Goal: Check status: Check status

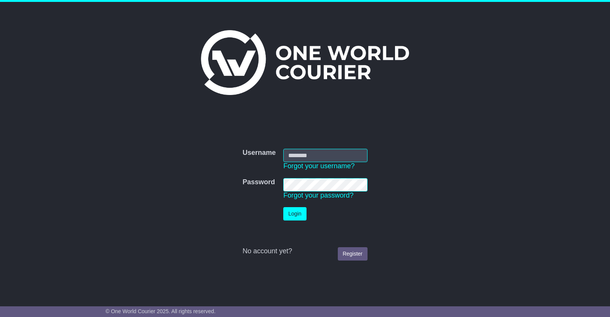
type input "**********"
click at [293, 215] on button "Login" at bounding box center [294, 213] width 23 height 13
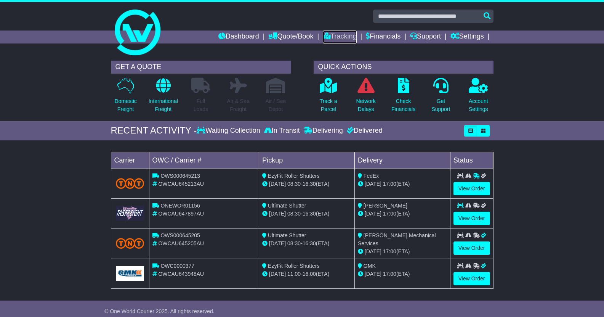
click at [336, 34] on link "Tracking" at bounding box center [340, 37] width 34 height 13
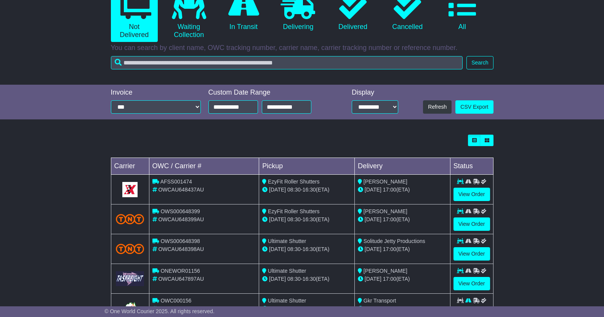
scroll to position [93, 0]
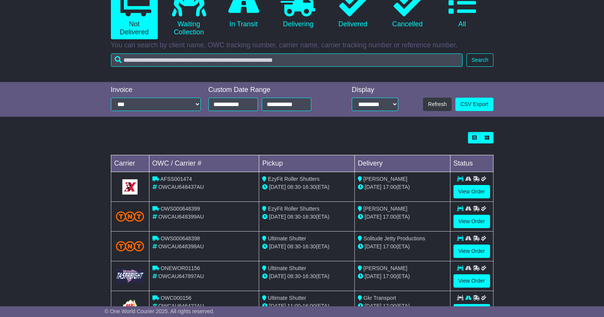
click at [198, 188] on span "OWCAU648437AU" at bounding box center [181, 187] width 46 height 6
copy span "OWCAU648437AU"
click at [464, 195] on link "View Order" at bounding box center [472, 191] width 37 height 13
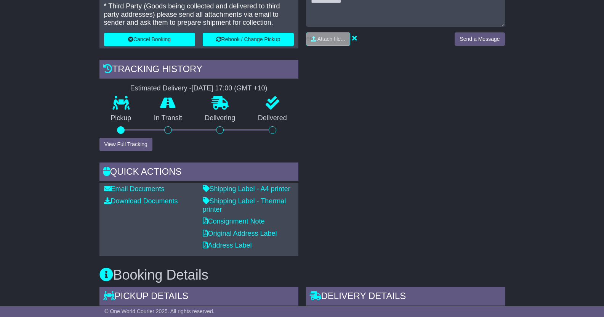
scroll to position [200, 0]
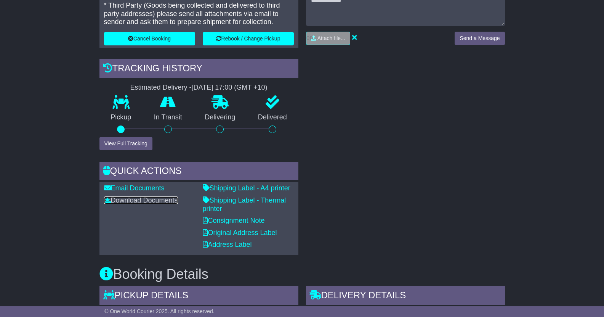
click at [145, 200] on link "Download Documents" at bounding box center [141, 200] width 74 height 8
